Goal: Information Seeking & Learning: Learn about a topic

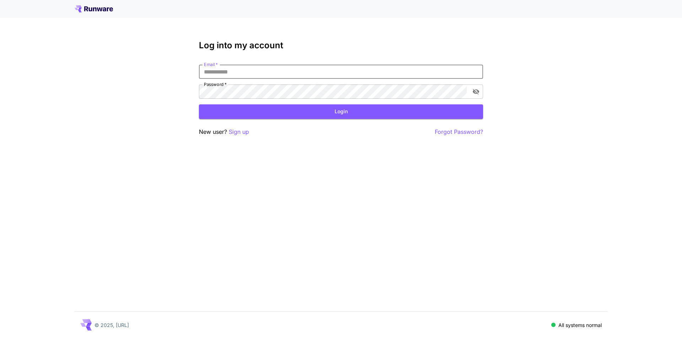
type input "**********"
click at [291, 115] on button "Login" at bounding box center [341, 111] width 284 height 15
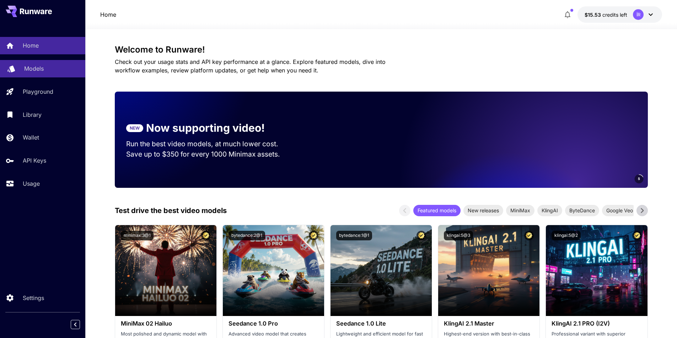
click at [35, 66] on p "Models" at bounding box center [34, 68] width 20 height 9
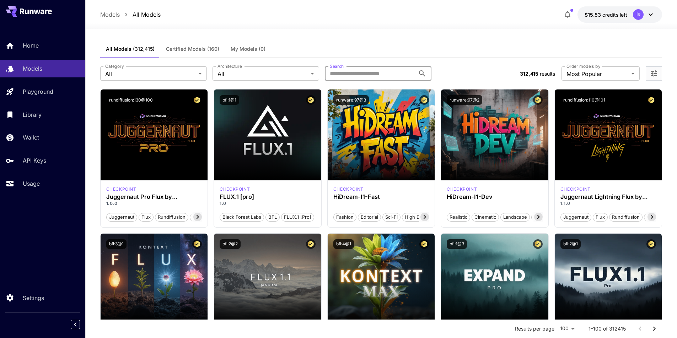
click at [390, 74] on input "Search" at bounding box center [370, 73] width 90 height 14
type input "******"
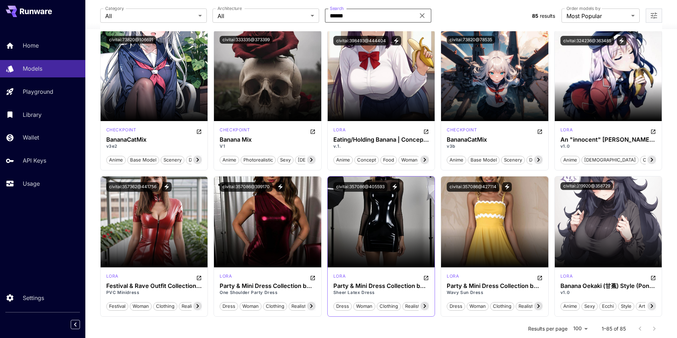
scroll to position [120, 0]
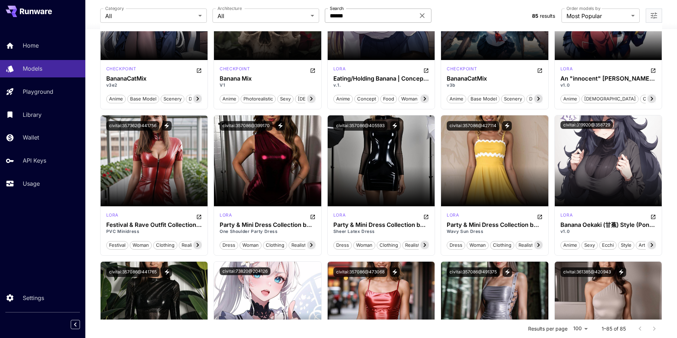
click at [426, 16] on div "****** Search" at bounding box center [378, 16] width 107 height 14
click at [422, 16] on icon at bounding box center [422, 16] width 5 height 5
click at [442, 20] on div "Category All *** Category Architecture All *** Architecture Search Search" at bounding box center [313, 16] width 426 height 14
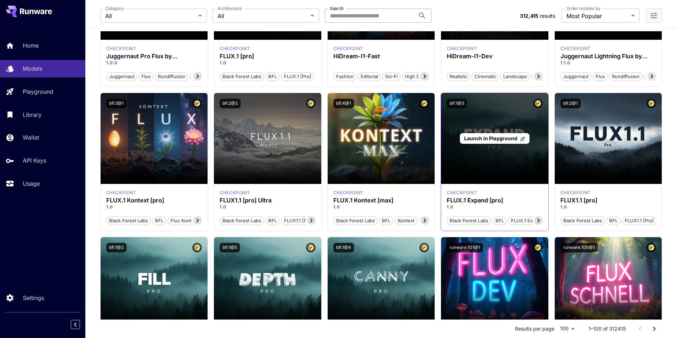
scroll to position [0, 0]
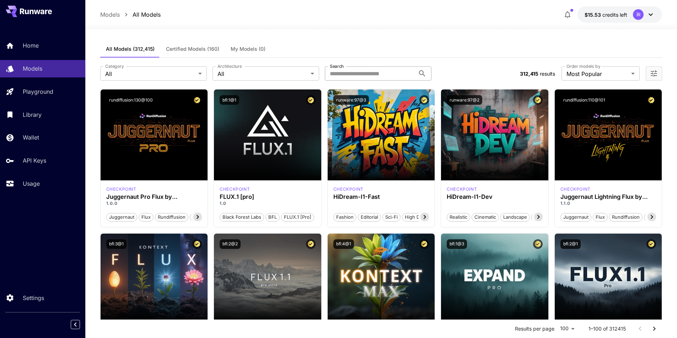
click at [333, 48] on div "All Models (312,415) Certified Models (160) My Models (0)" at bounding box center [381, 49] width 562 height 17
click at [183, 52] on span "Certified Models (160)" at bounding box center [192, 49] width 53 height 6
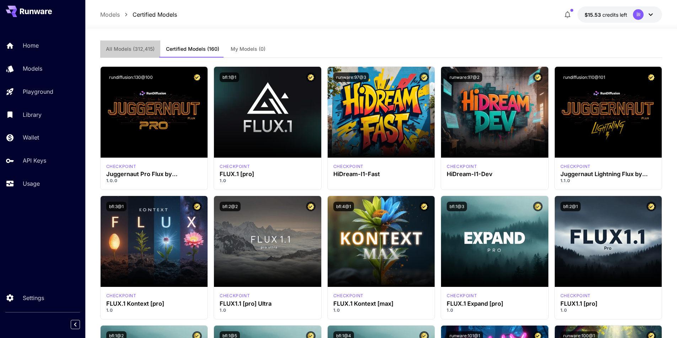
click at [130, 47] on span "All Models (312,415)" at bounding box center [130, 49] width 49 height 6
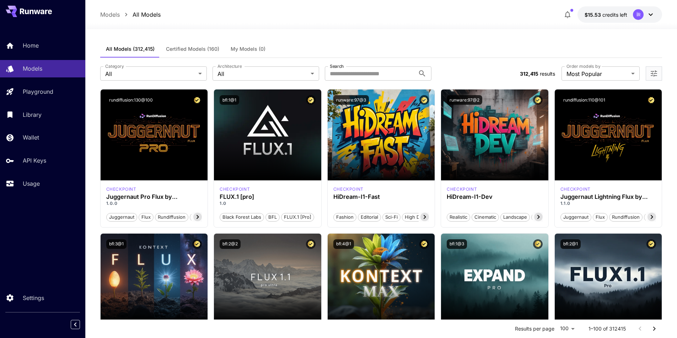
click at [350, 45] on div "All Models (312,415) Certified Models (160) My Models (0)" at bounding box center [381, 49] width 562 height 17
drag, startPoint x: 221, startPoint y: 17, endPoint x: 188, endPoint y: 19, distance: 33.1
click at [217, 17] on div "Models All Models $15.53 credits left İR" at bounding box center [381, 14] width 562 height 16
drag, startPoint x: 185, startPoint y: 17, endPoint x: 93, endPoint y: 13, distance: 91.4
click at [93, 13] on div "Models All Models $15.53 credits left İR" at bounding box center [381, 14] width 592 height 29
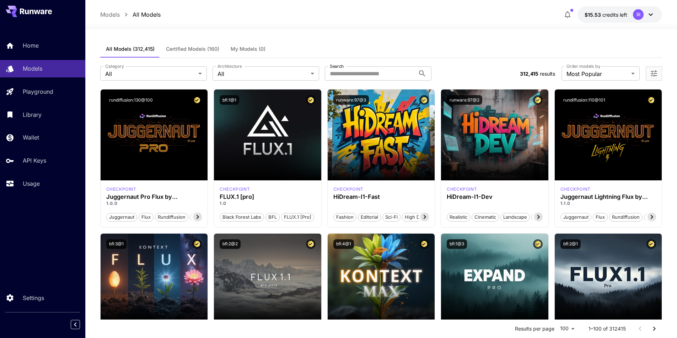
drag, startPoint x: 273, startPoint y: 29, endPoint x: 171, endPoint y: 10, distance: 104.3
drag, startPoint x: 170, startPoint y: 14, endPoint x: 100, endPoint y: 11, distance: 70.0
click at [100, 11] on div "Models All Models $15.53 credits left İR" at bounding box center [381, 14] width 562 height 16
click at [256, 17] on div "Models All Models $15.53 credits left İR" at bounding box center [381, 14] width 562 height 16
